Goal: Find specific page/section

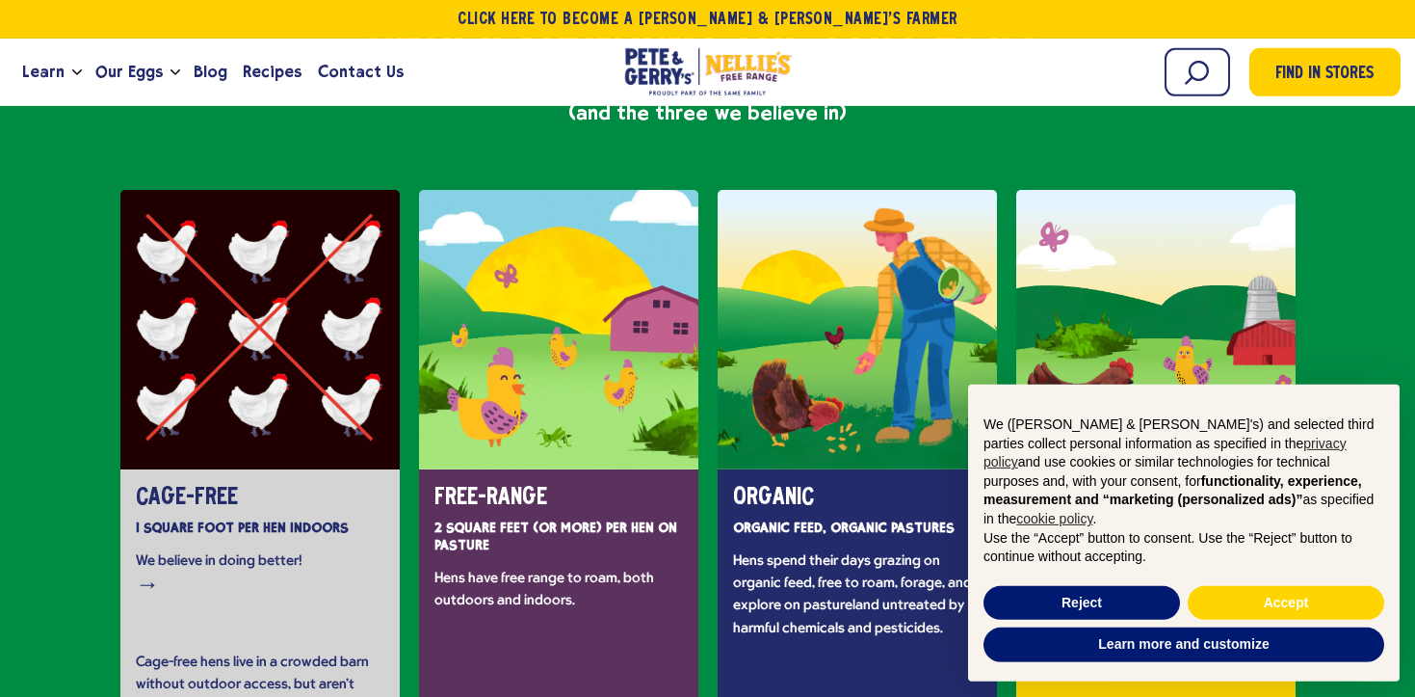
scroll to position [3997, 0]
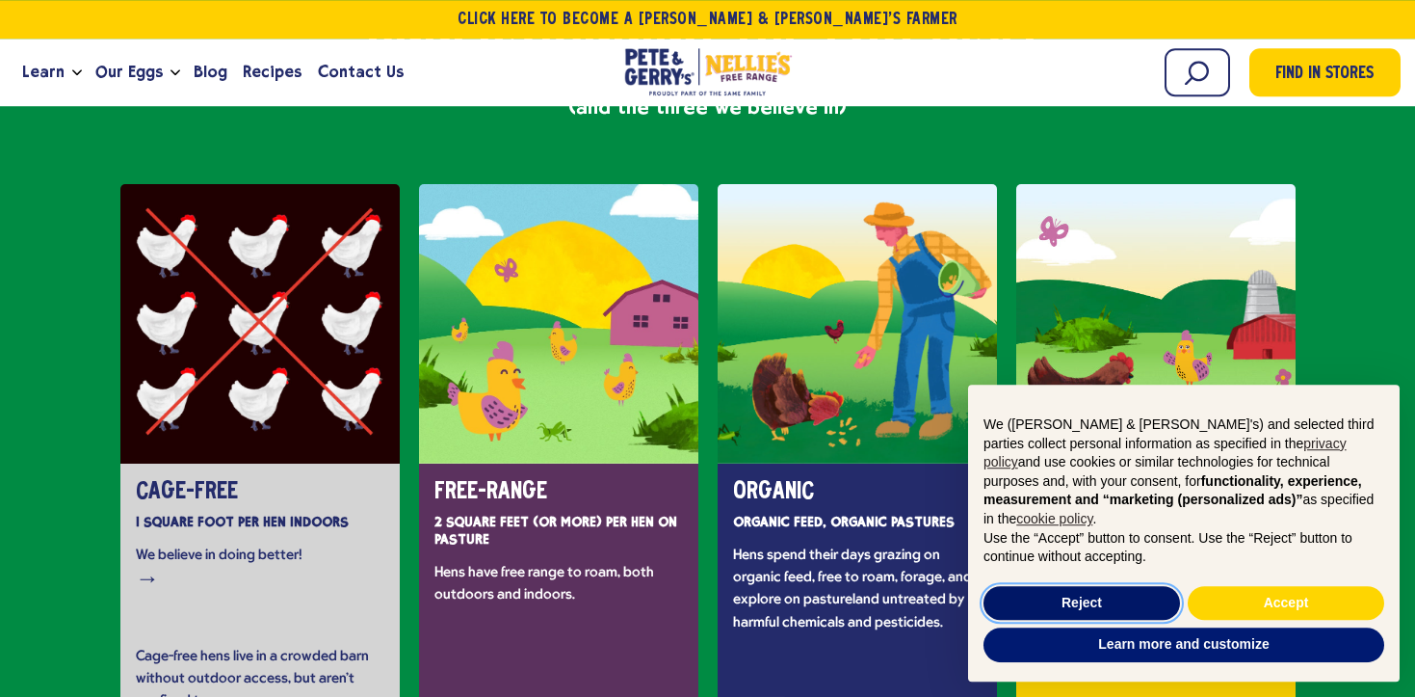
click at [1071, 596] on button "Reject" at bounding box center [1082, 603] width 197 height 35
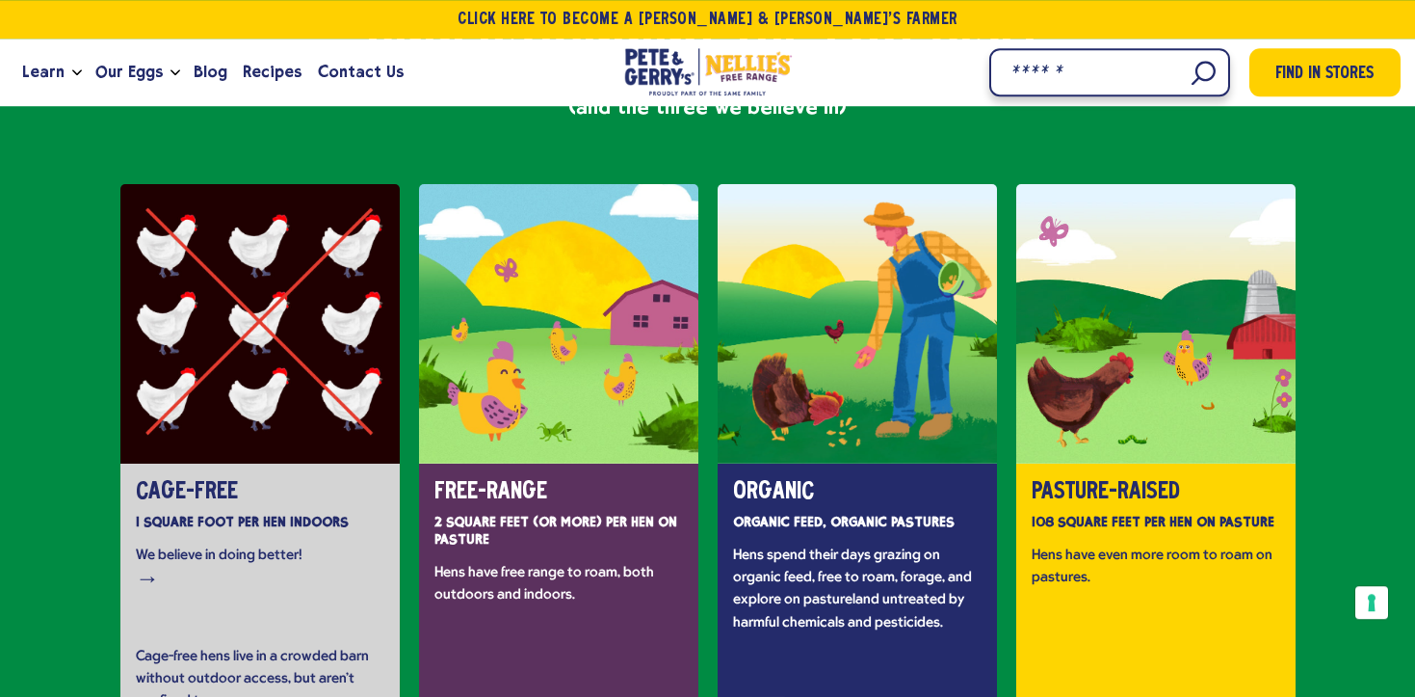
click at [1194, 63] on input "Search" at bounding box center [1110, 72] width 241 height 48
click at [1194, 64] on input "Search" at bounding box center [1110, 72] width 241 height 48
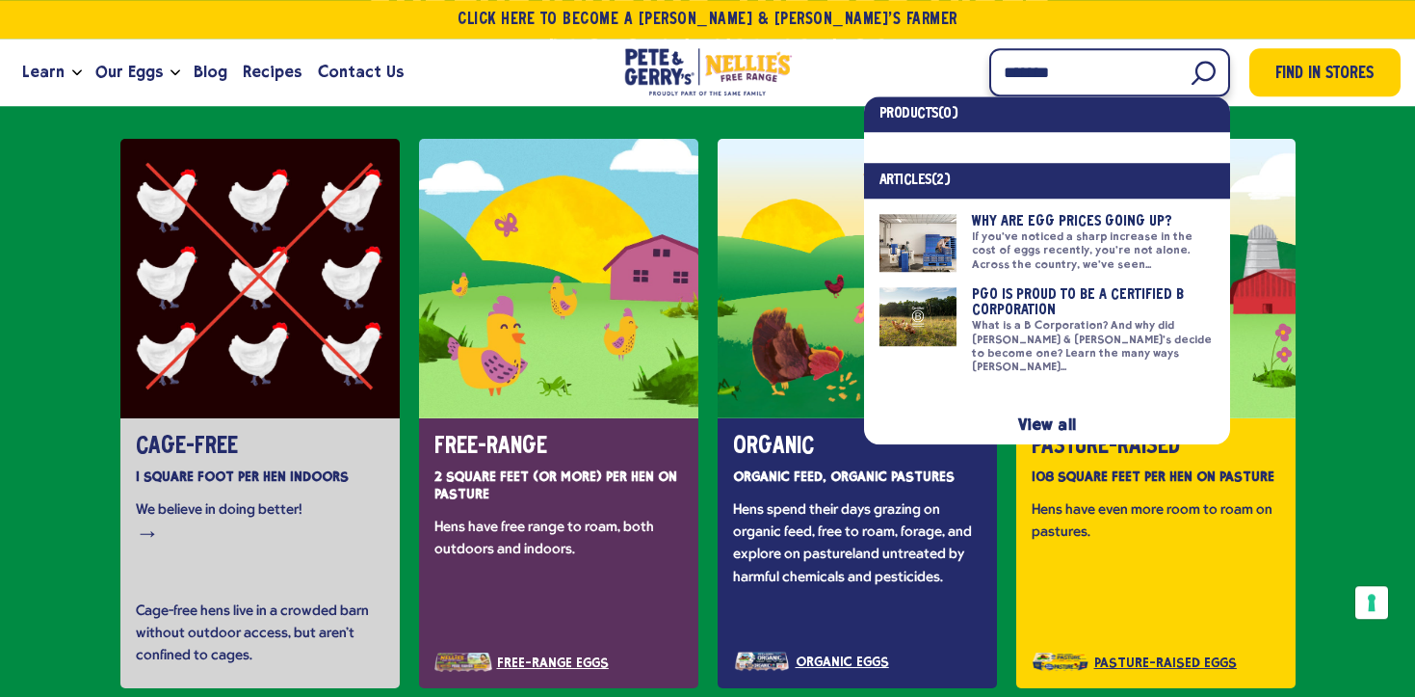
type input "*******"
click at [1050, 415] on link "View all" at bounding box center [1046, 424] width 57 height 18
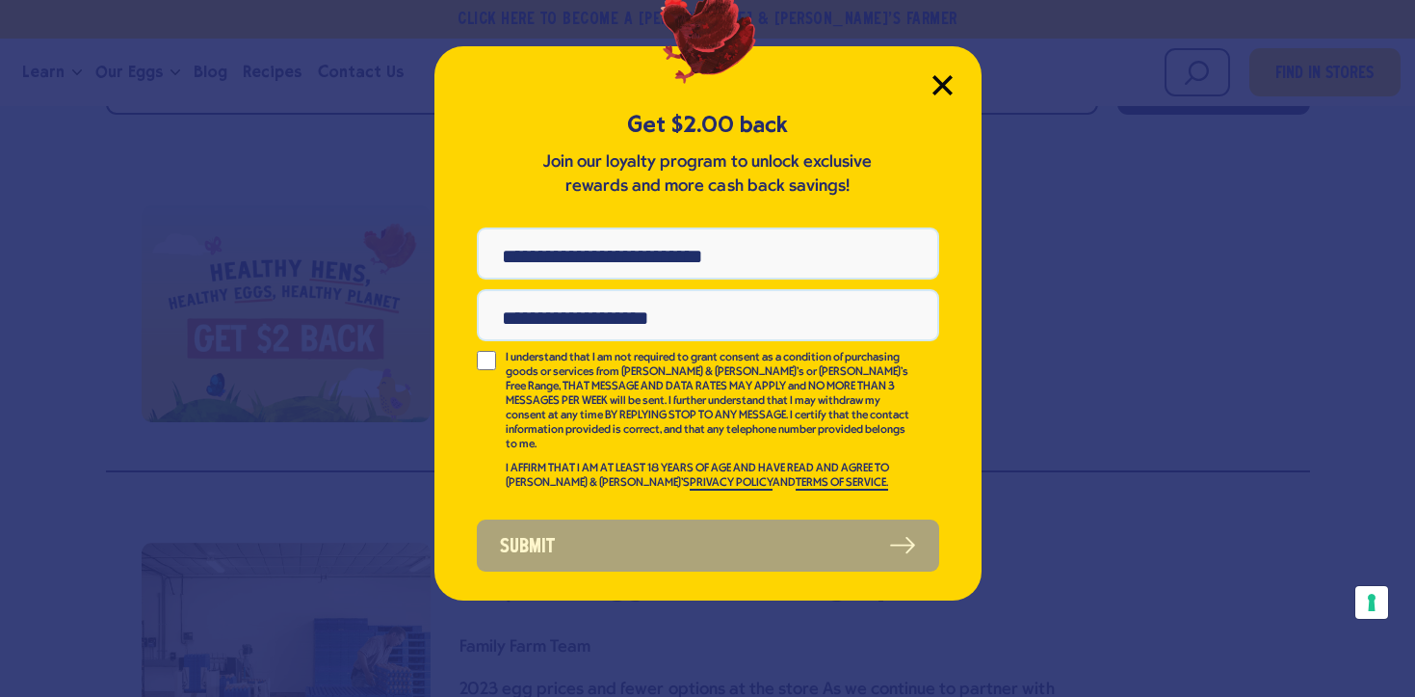
click at [935, 81] on icon "Close Modal" at bounding box center [943, 85] width 20 height 20
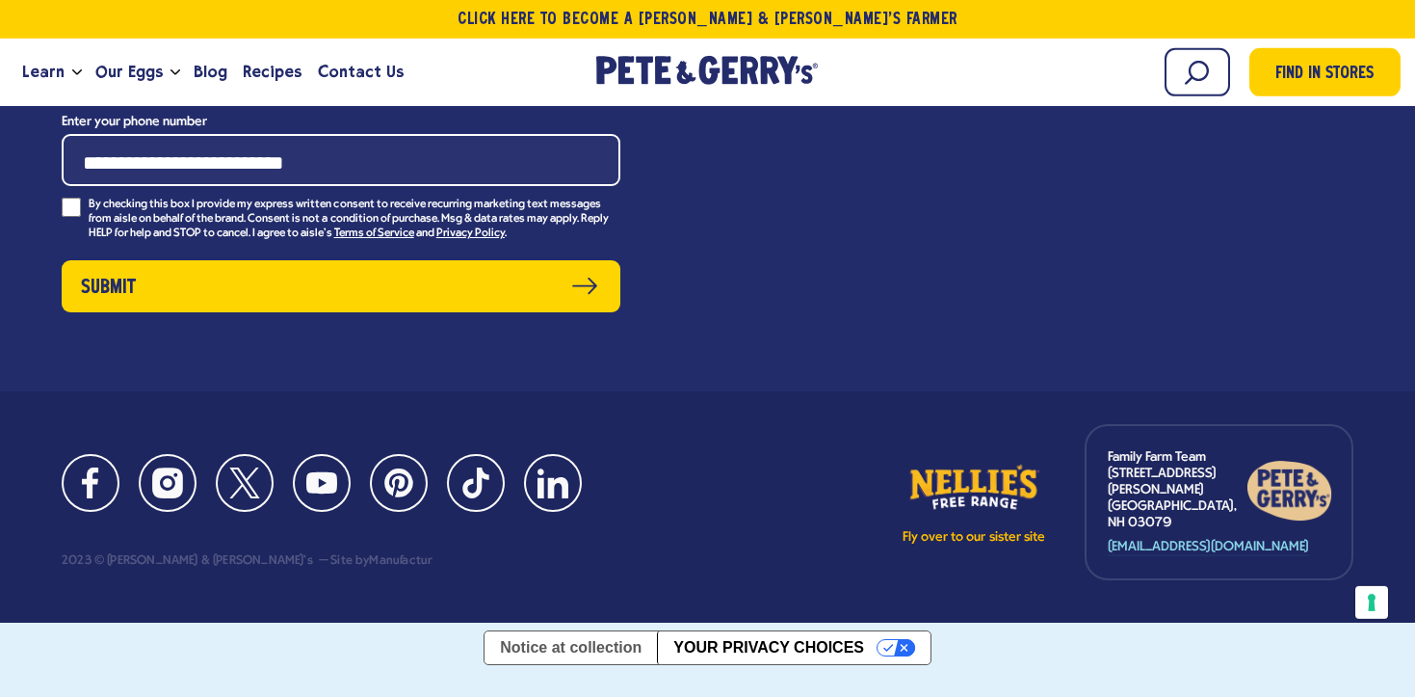
scroll to position [1951, 0]
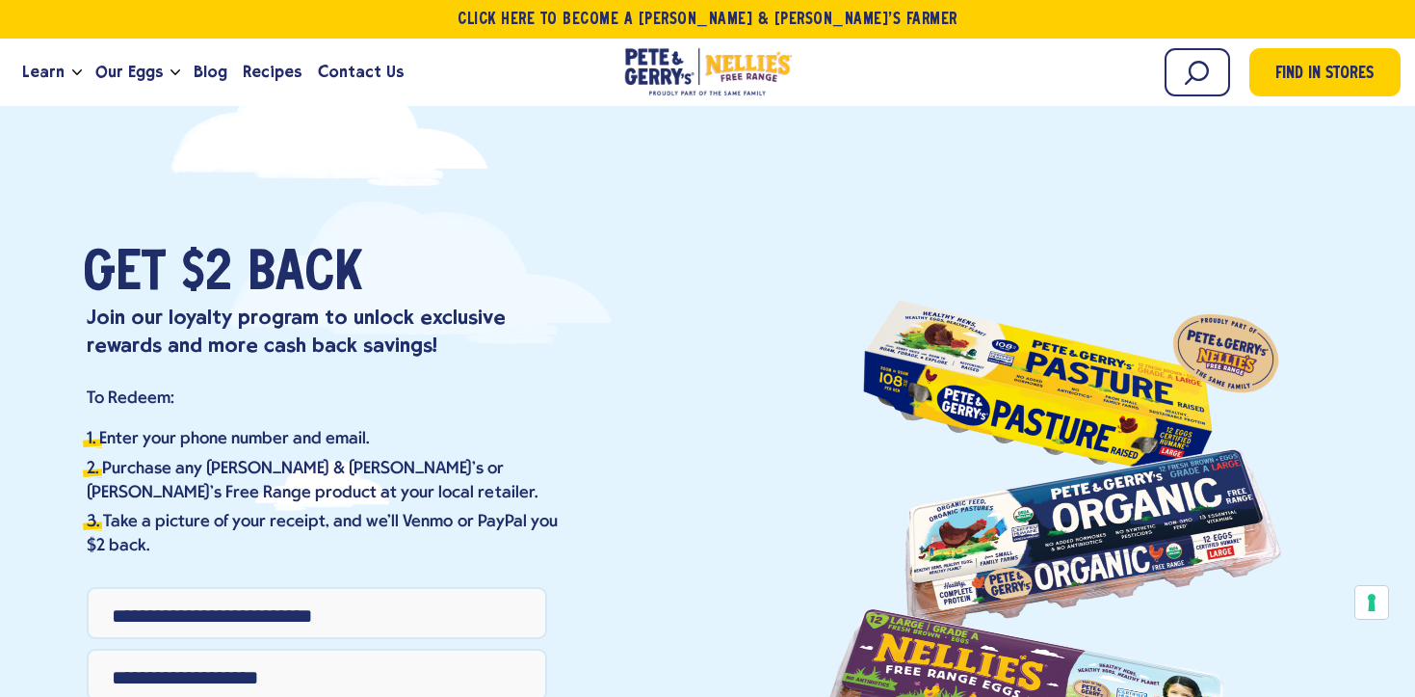
scroll to position [545, 0]
